Goal: Check status: Check status

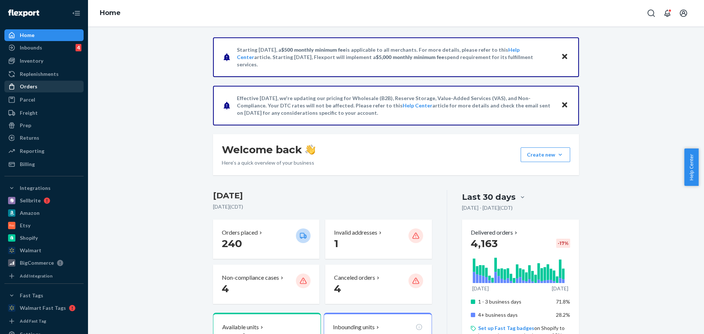
click at [29, 89] on div "Orders" at bounding box center [29, 86] width 18 height 7
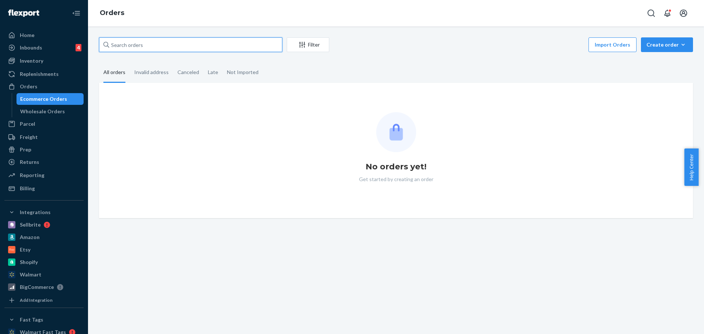
click at [145, 44] on input "text" at bounding box center [190, 44] width 183 height 15
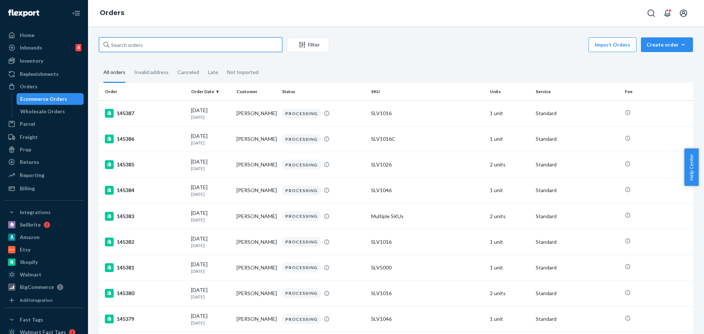
paste input "142502"
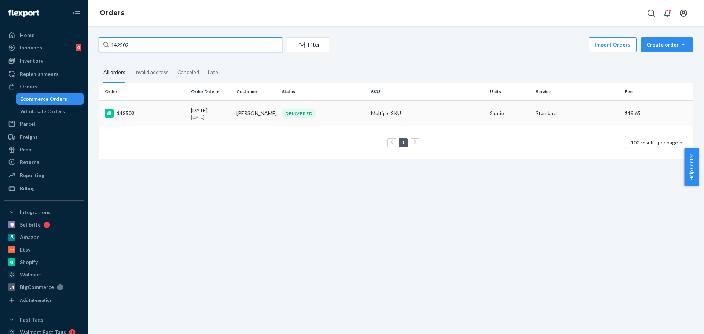
type input "142502"
click at [130, 114] on div "142502" at bounding box center [145, 113] width 80 height 9
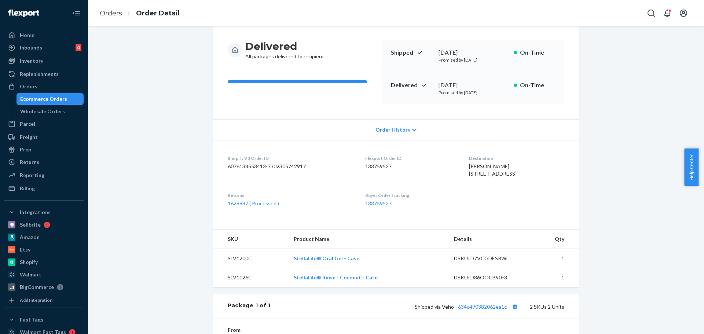
scroll to position [73, 0]
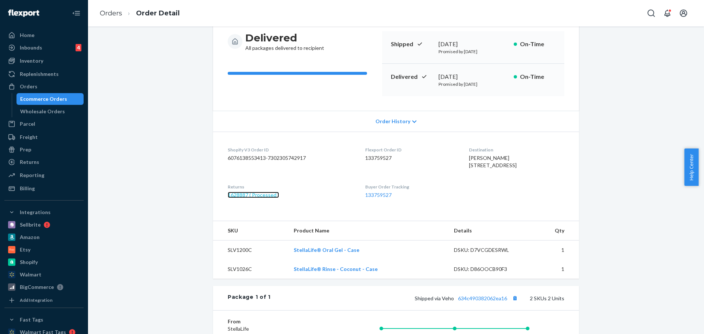
click at [244, 198] on link "1628887 ( Processed )" at bounding box center [253, 195] width 51 height 6
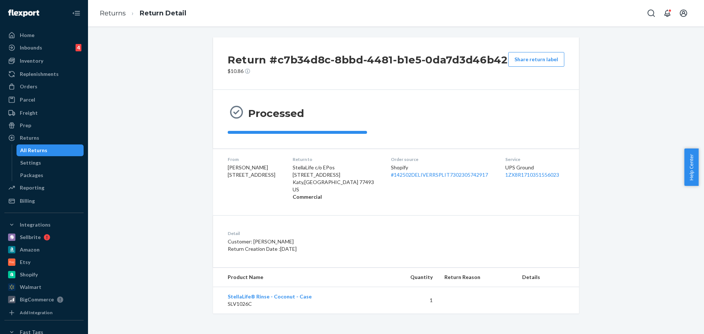
scroll to position [13, 0]
